Goal: Transaction & Acquisition: Purchase product/service

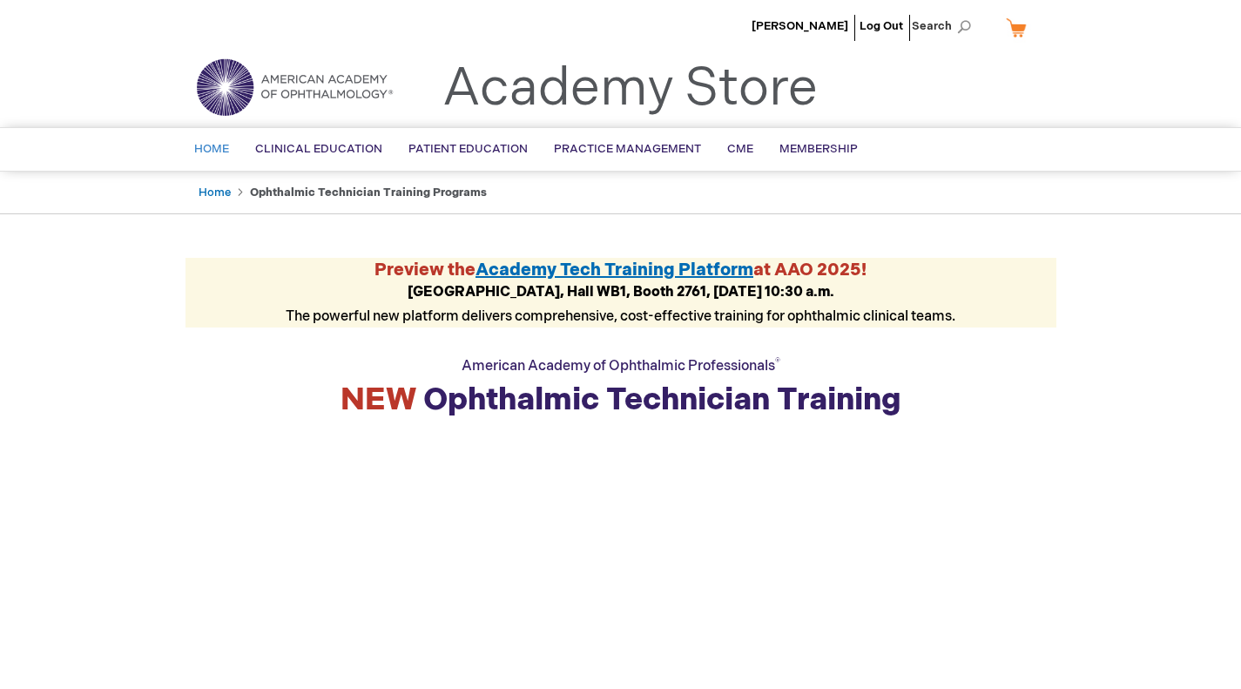
click at [212, 153] on span "Home" at bounding box center [211, 149] width 35 height 14
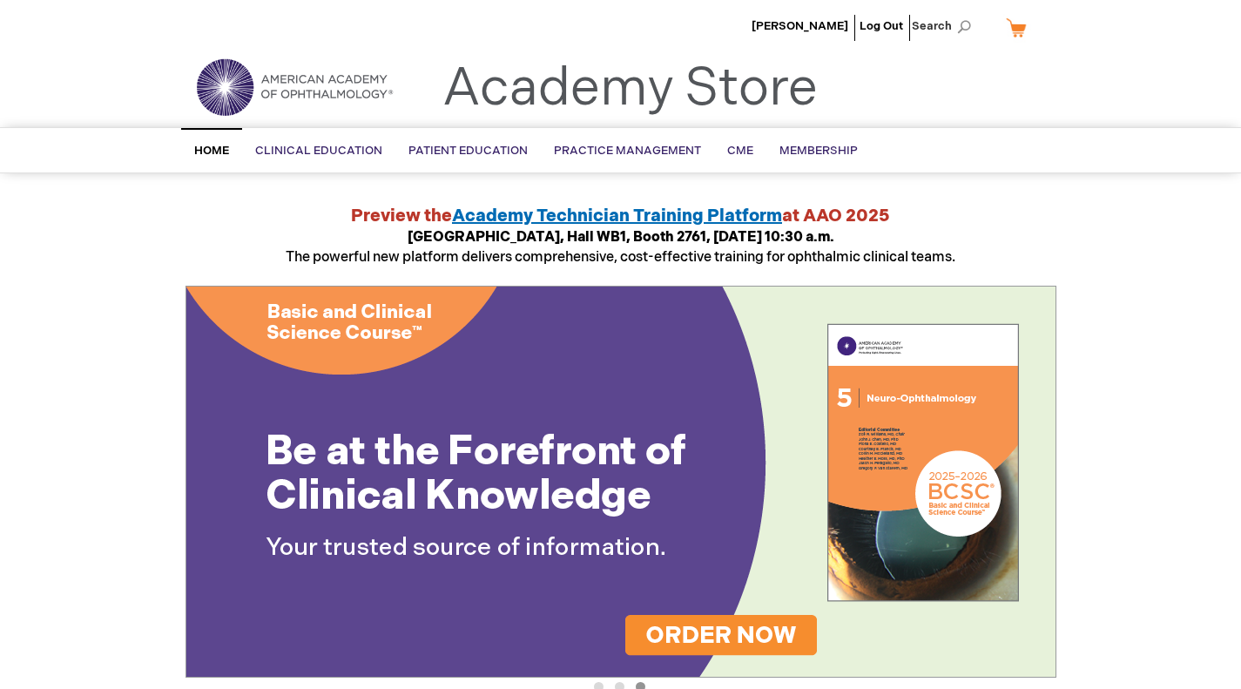
click at [268, 97] on img at bounding box center [294, 87] width 209 height 63
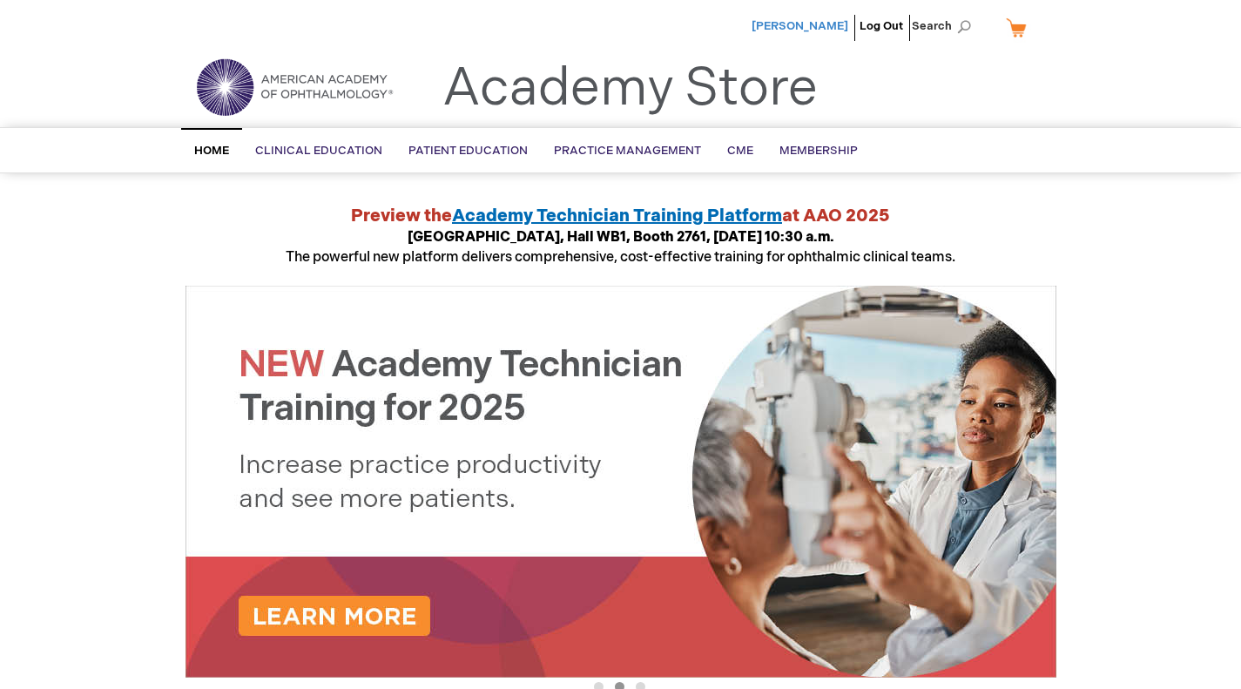
click at [809, 27] on span "[PERSON_NAME]" at bounding box center [800, 26] width 97 height 14
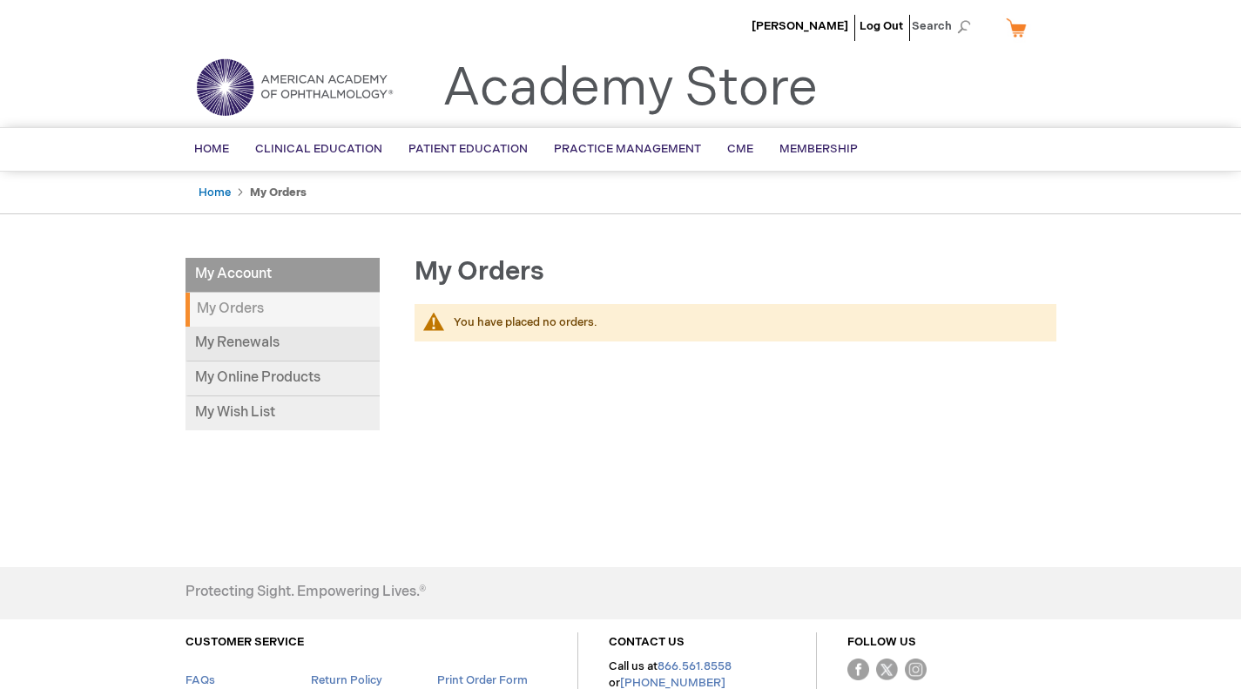
click at [253, 346] on link "My Renewals" at bounding box center [282, 344] width 194 height 35
click at [223, 148] on span "Home" at bounding box center [211, 149] width 35 height 14
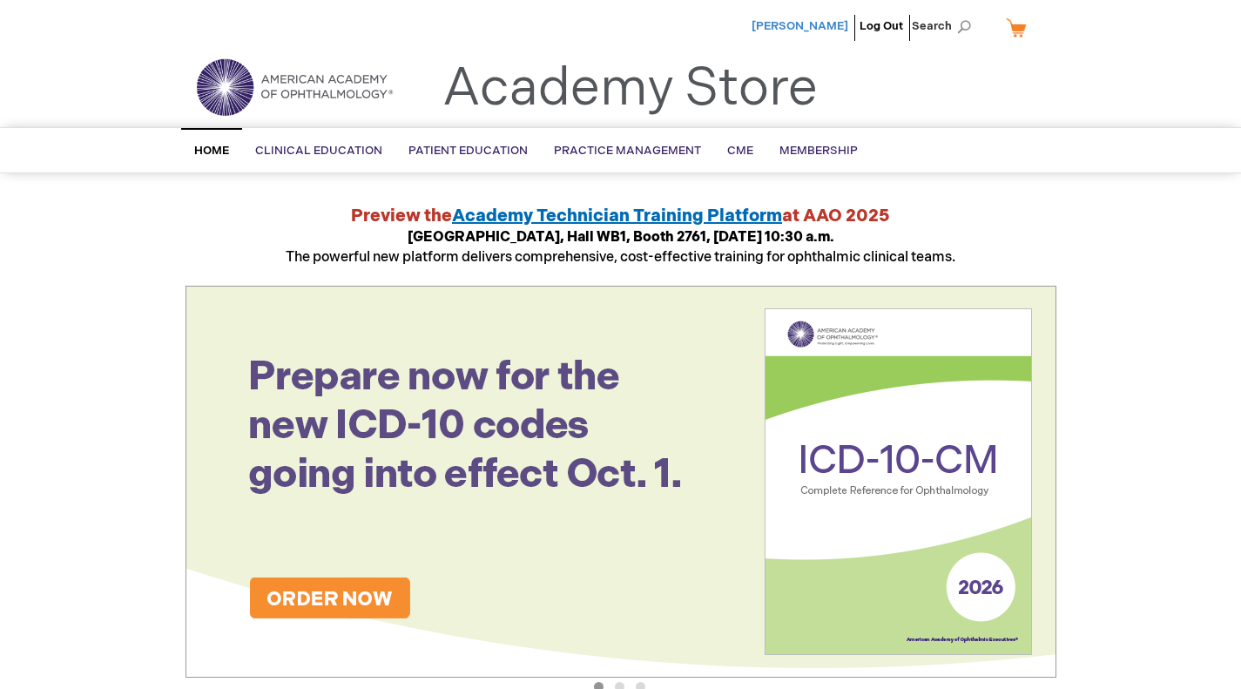
click at [793, 26] on span "[PERSON_NAME]" at bounding box center [800, 26] width 97 height 14
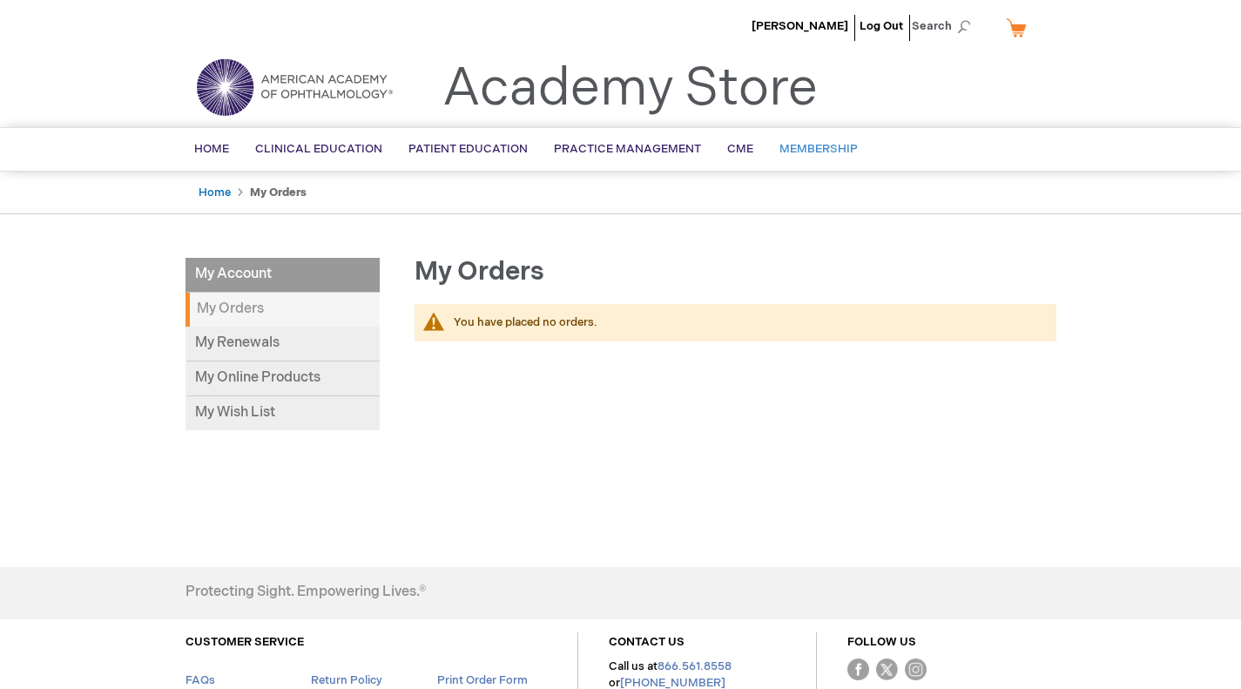
click at [800, 154] on span "Membership" at bounding box center [818, 149] width 78 height 14
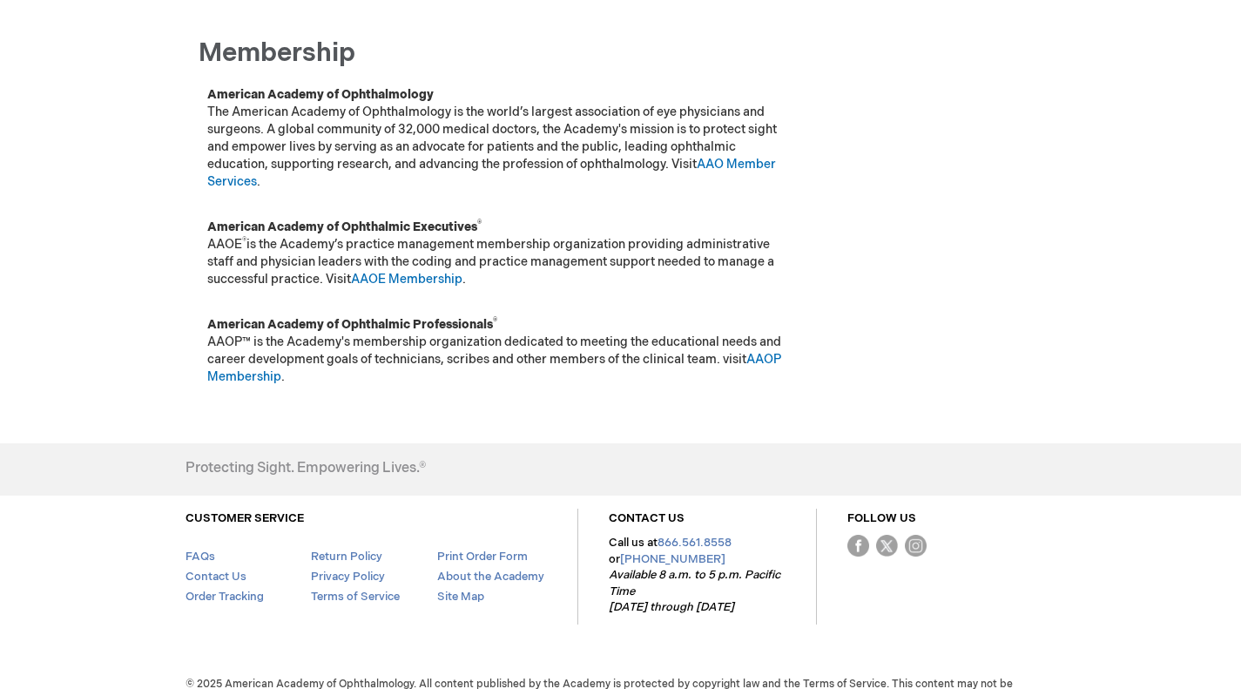
scroll to position [226, 0]
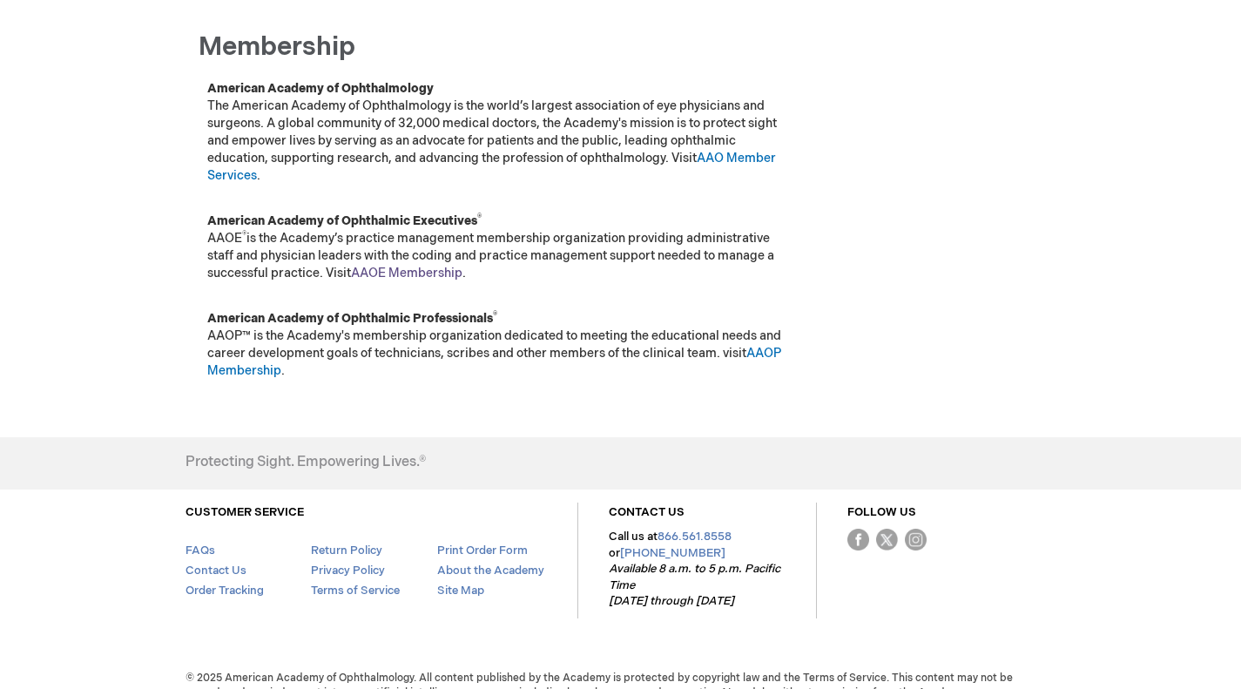
click at [422, 273] on link "AAOE Membership" at bounding box center [406, 273] width 111 height 15
